Goal: Find specific page/section: Find specific page/section

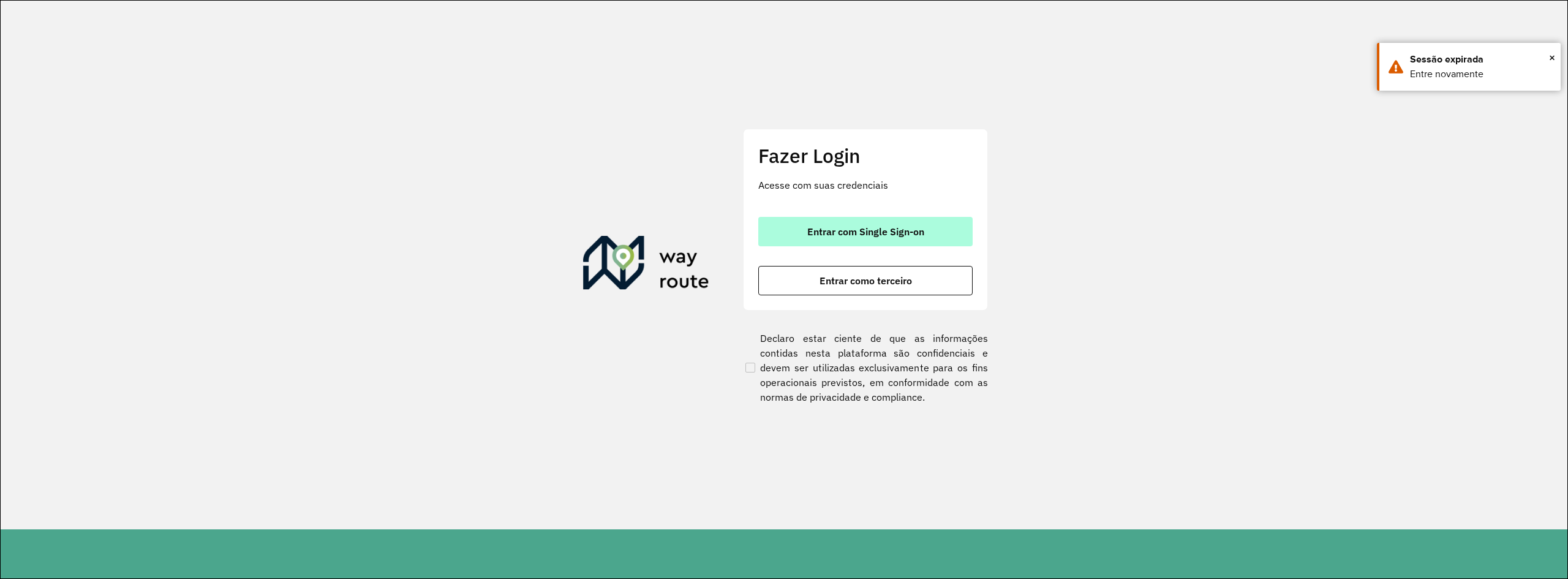
click at [898, 235] on span "Entrar com Single Sign-on" at bounding box center [866, 231] width 117 height 10
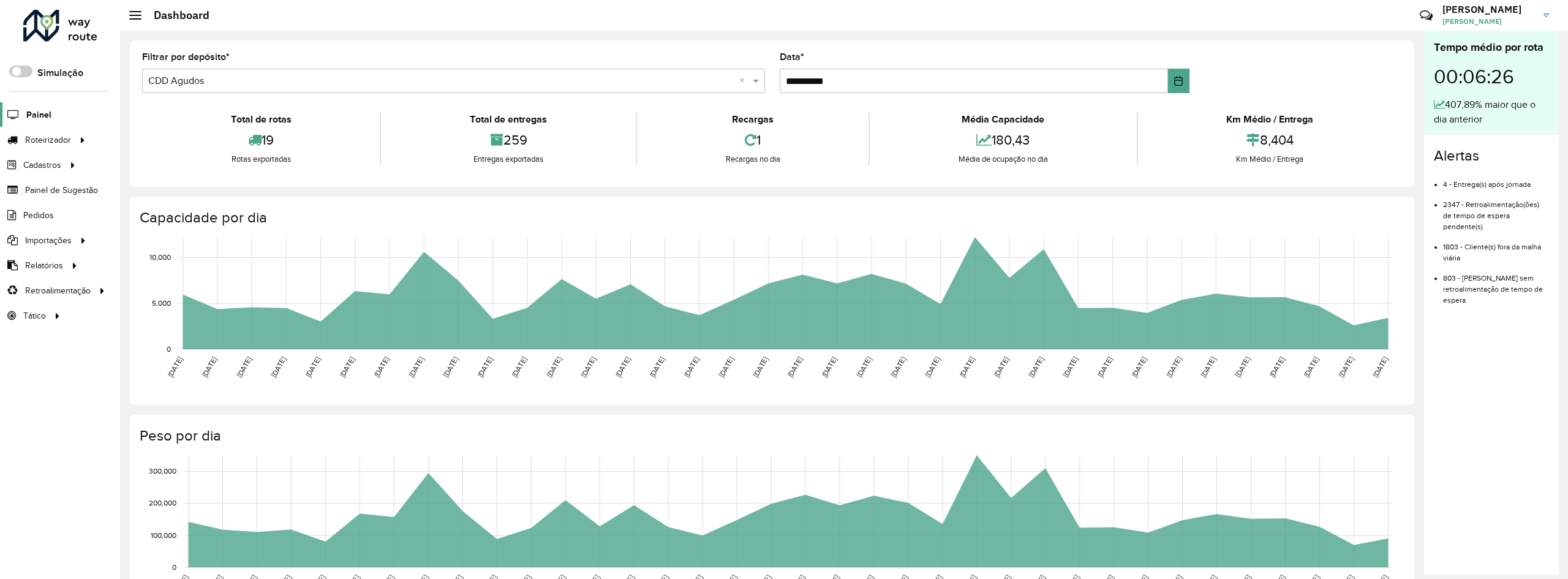
click at [48, 112] on span "Painel" at bounding box center [39, 115] width 25 height 13
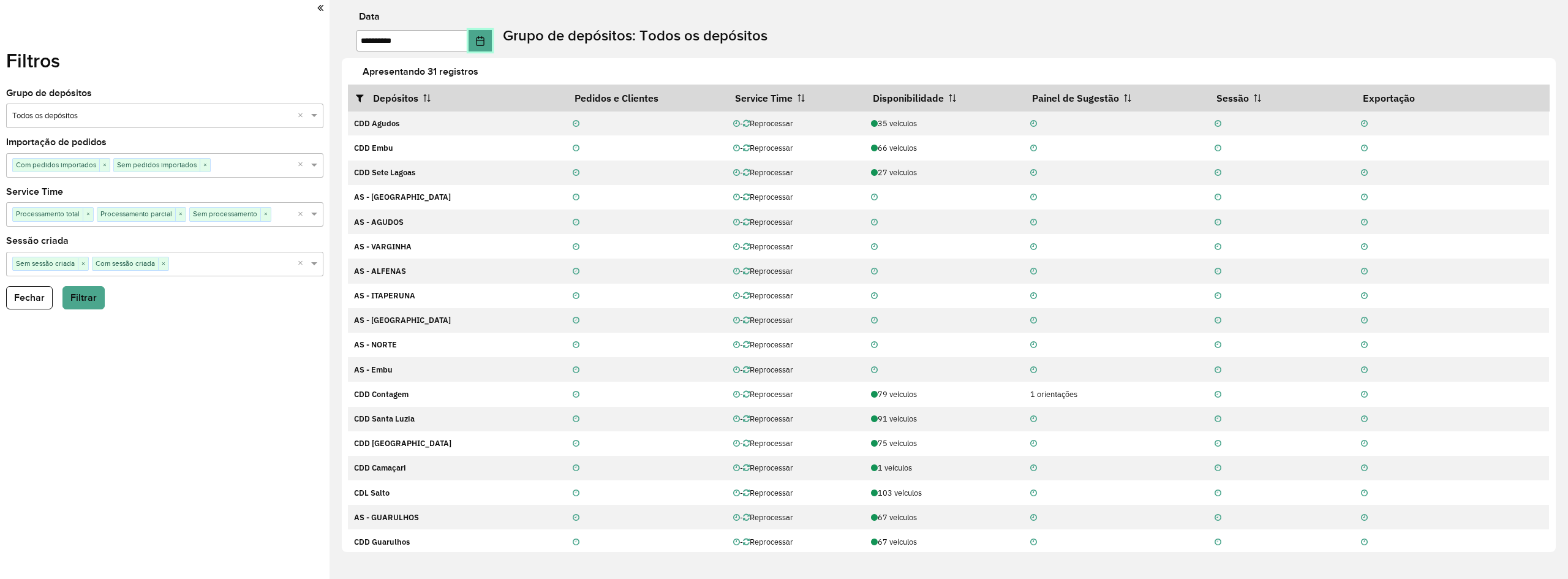
click at [485, 40] on icon "Choose Date" at bounding box center [480, 40] width 10 height 10
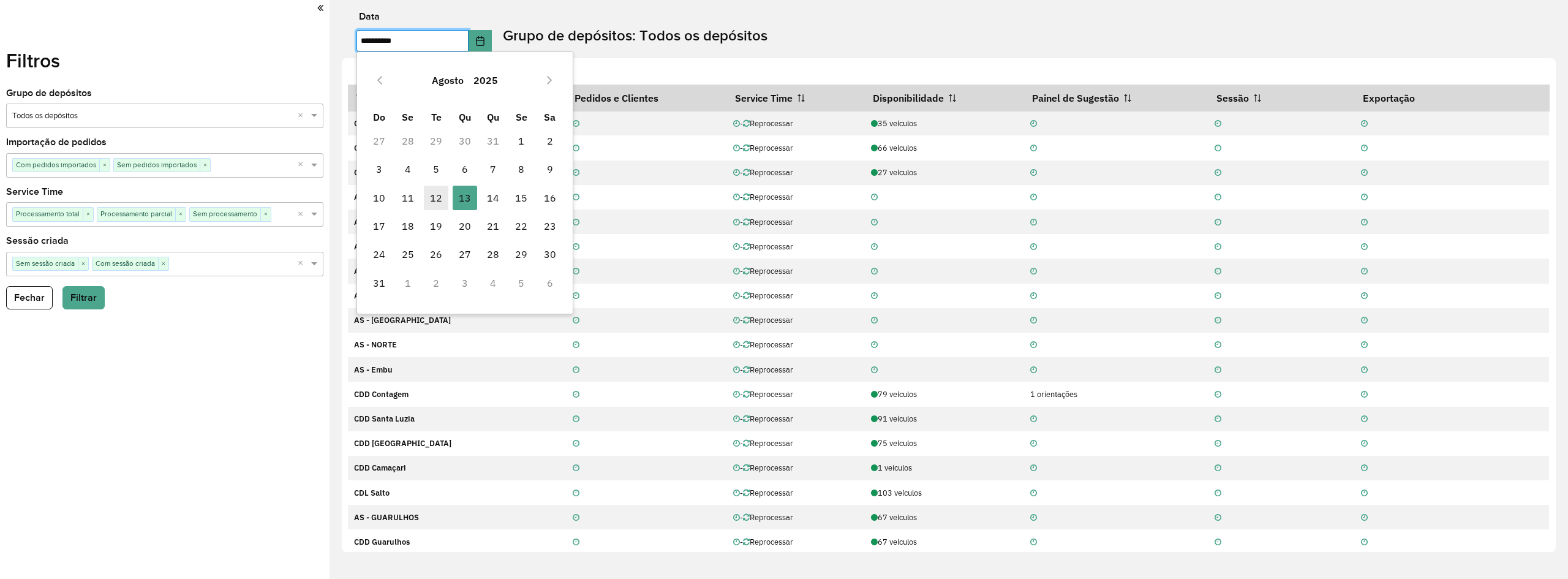
click at [435, 209] on span "12" at bounding box center [436, 198] width 24 height 24
type input "**********"
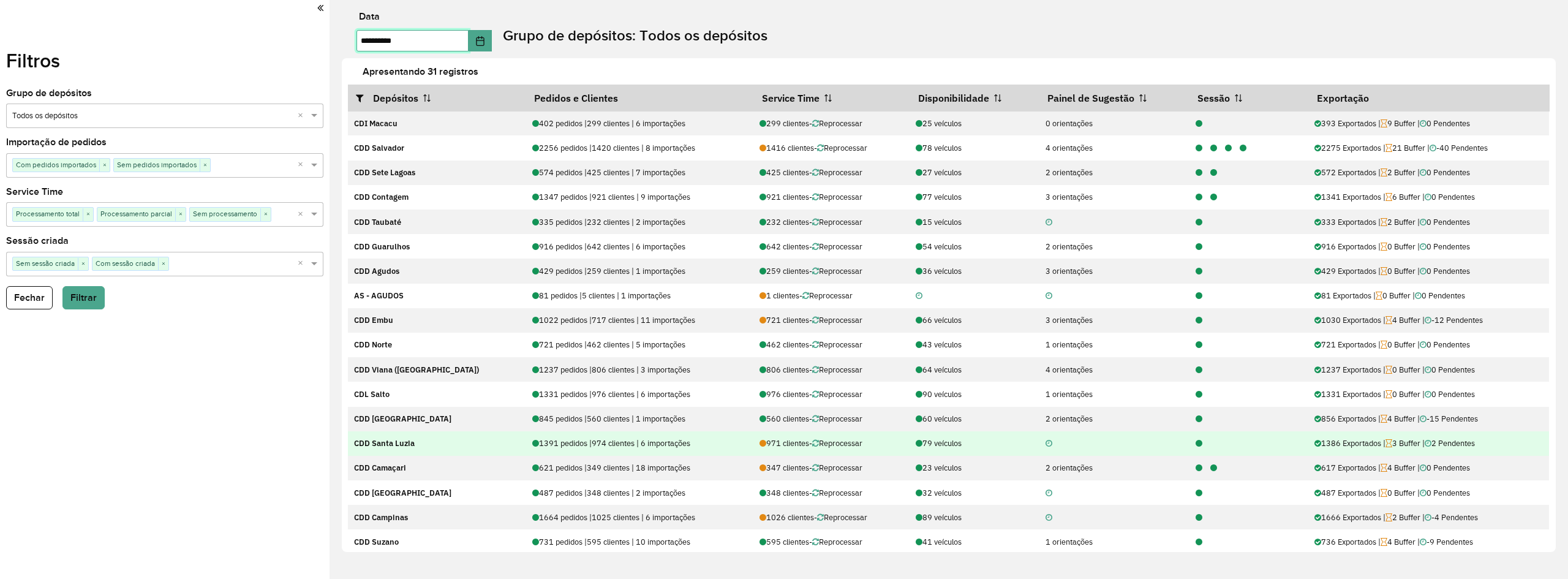
scroll to position [61, 0]
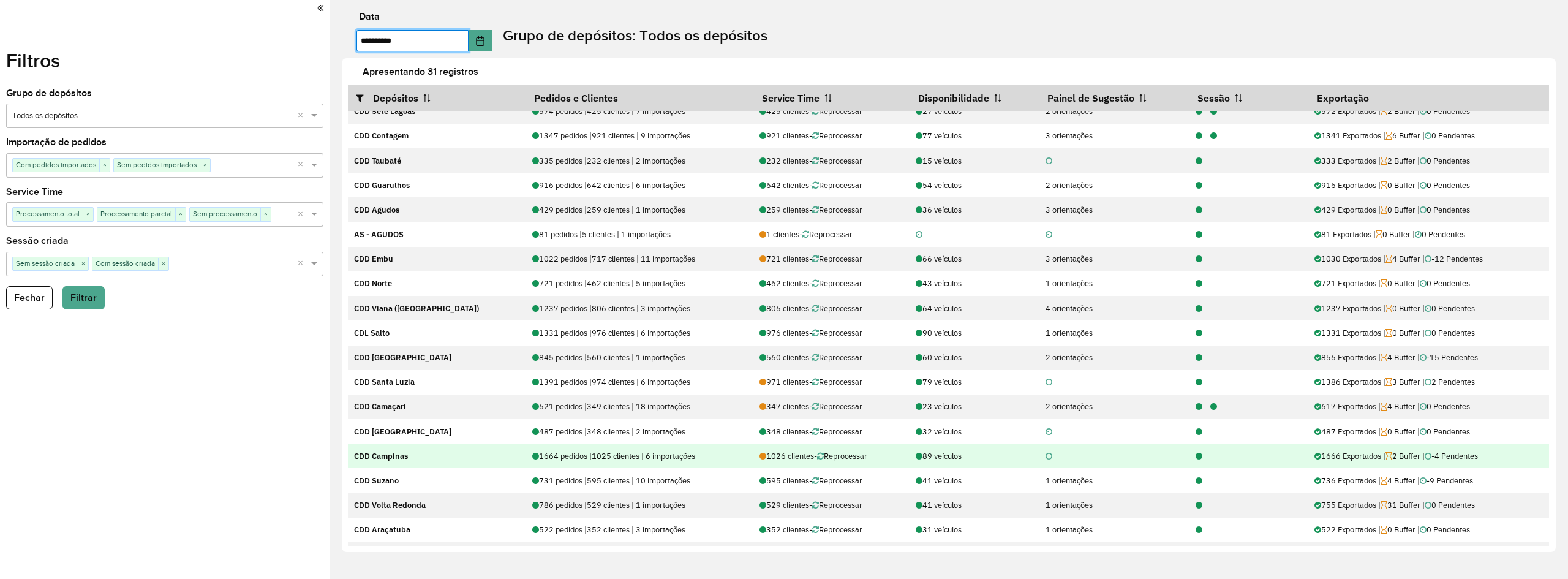
click at [1196, 456] on icon at bounding box center [1199, 457] width 6 height 8
